Goal: Information Seeking & Learning: Understand process/instructions

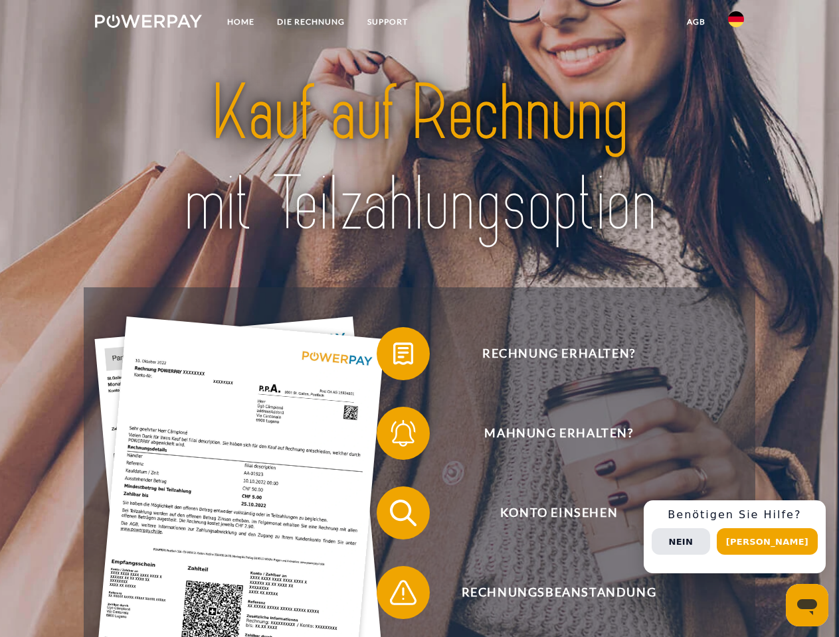
click at [148, 23] on img at bounding box center [148, 21] width 107 height 13
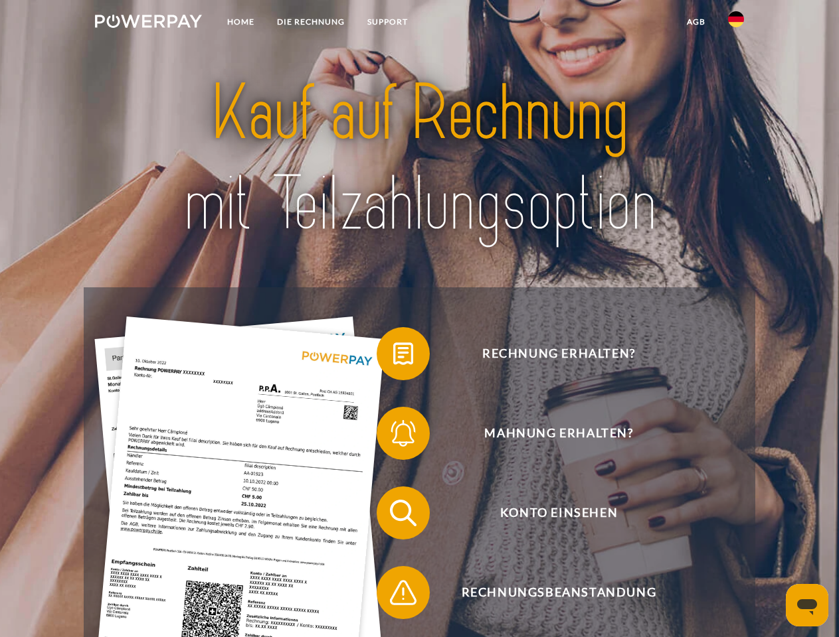
click at [736, 23] on img at bounding box center [736, 19] width 16 height 16
click at [695, 22] on link "agb" at bounding box center [695, 22] width 41 height 24
click at [393, 357] on span at bounding box center [383, 354] width 66 height 66
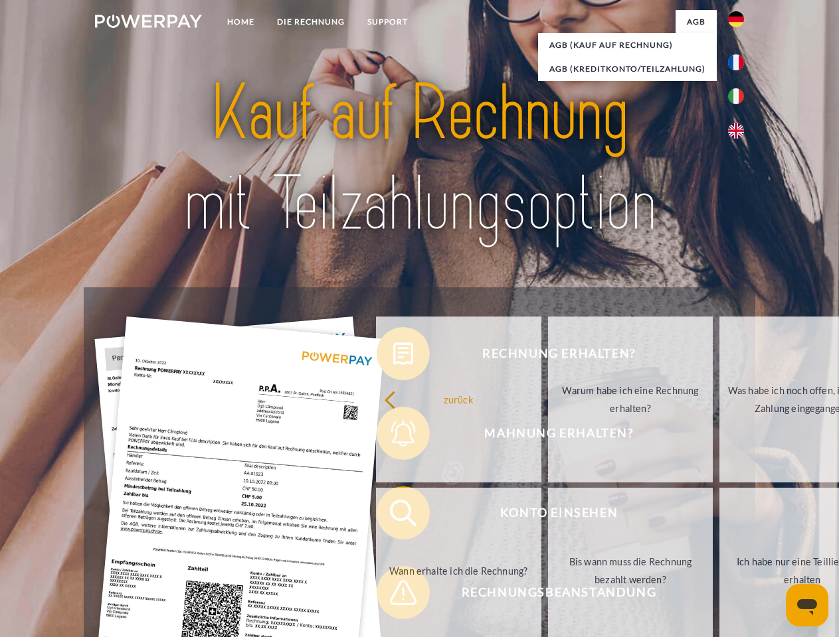
click at [393, 516] on link "Wann erhalte ich die Rechnung?" at bounding box center [458, 571] width 165 height 166
click at [393, 596] on span at bounding box center [383, 593] width 66 height 66
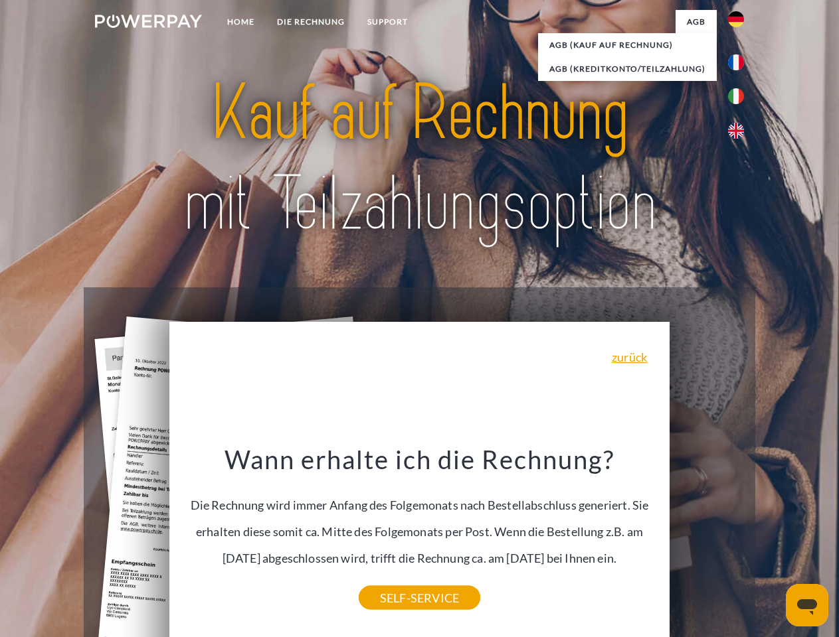
click at [739, 537] on link "Wann erhalte ich die Rechnung?" at bounding box center [668, 571] width 165 height 166
click at [706, 540] on span "Konto einsehen" at bounding box center [558, 513] width 325 height 53
click at [771, 542] on header "Home DIE RECHNUNG SUPPORT" at bounding box center [419, 458] width 839 height 917
